Goal: Information Seeking & Learning: Learn about a topic

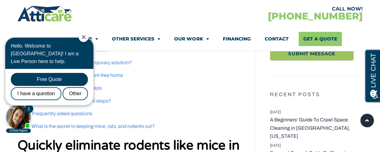
scroll to position [236, 0]
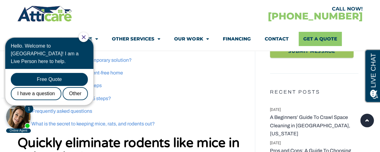
click at [61, 123] on body "1 Online Agent Close Hello. Welcome to [GEOGRAPHIC_DATA]! I am a Live Person he…" at bounding box center [52, 82] width 99 height 102
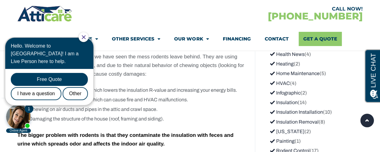
scroll to position [828, 0]
click at [53, 26] on div "CALL NOW! [PHONE_NUMBER] Attic Attic Cleaning Rodent Proofing Air Sealing Insul…" at bounding box center [189, 28] width 345 height 46
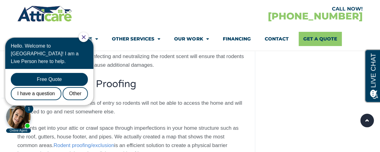
scroll to position [1312, 0]
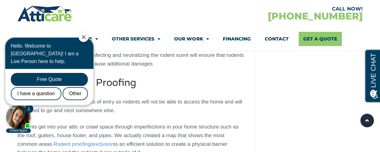
click at [54, 16] on img at bounding box center [44, 14] width 55 height 18
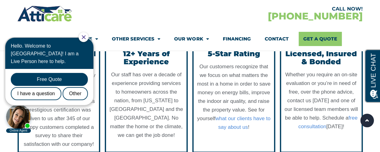
scroll to position [683, 0]
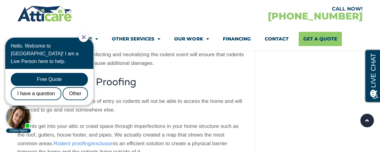
click at [213, 137] on p "Rodents get into your attic or crawl space through imperfections in your home s…" at bounding box center [132, 139] width 228 height 34
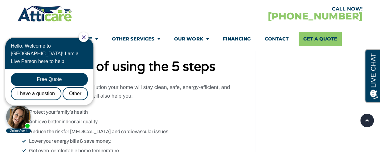
scroll to position [2341, 0]
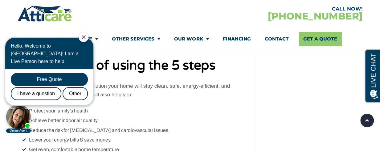
click at [213, 126] on ul "Protect your family’s health Achieve better indoor air quality Reduce the risk …" at bounding box center [132, 144] width 228 height 75
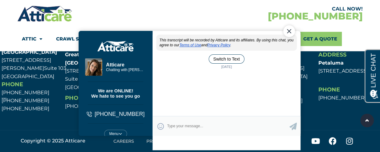
scroll to position [0, 0]
